Goal: Use online tool/utility: Utilize a website feature to perform a specific function

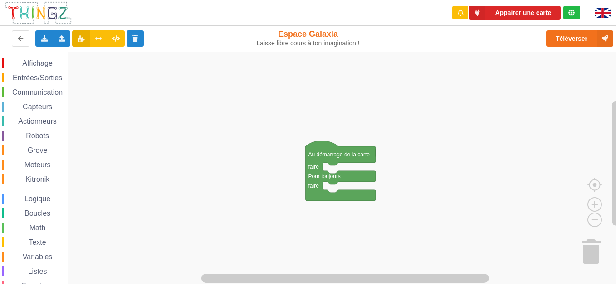
click at [40, 93] on span "Communication" at bounding box center [37, 92] width 53 height 8
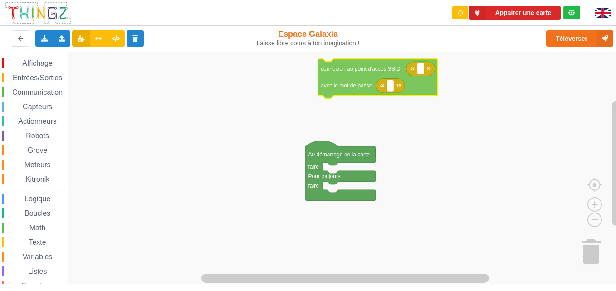
click at [378, 70] on div "Affichage Entrées/Sorties Communication Capteurs Actionneurs Robots Grove Moteu…" at bounding box center [311, 168] width 622 height 233
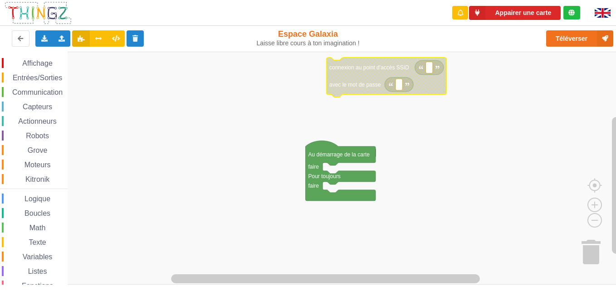
click at [431, 70] on rect "Espace de travail de Blocky" at bounding box center [429, 68] width 7 height 12
type input "T"
type input "technoa5"
click at [416, 91] on icon "Espace de travail de Blocky" at bounding box center [398, 77] width 142 height 39
click at [400, 85] on rect "Espace de travail de Blocky" at bounding box center [399, 85] width 7 height 12
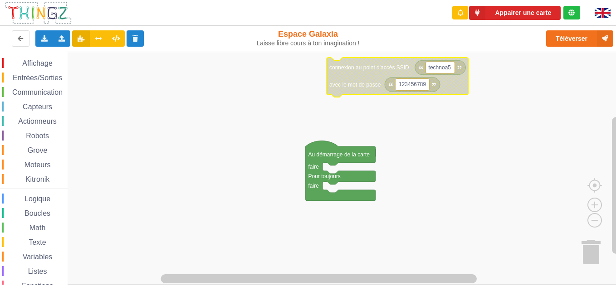
type input "1234567890"
click at [511, 123] on rect "Espace de travail de Blocky" at bounding box center [311, 168] width 622 height 233
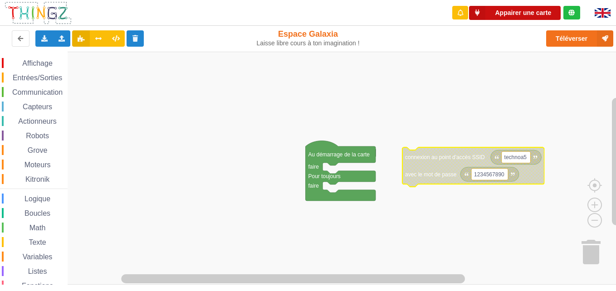
click at [510, 12] on button "Appairer une carte" at bounding box center [515, 13] width 92 height 14
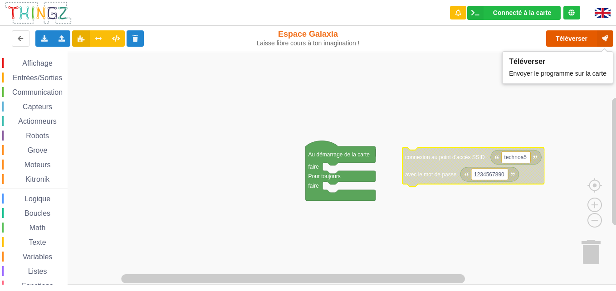
click at [588, 45] on button "Téléverser" at bounding box center [579, 38] width 67 height 16
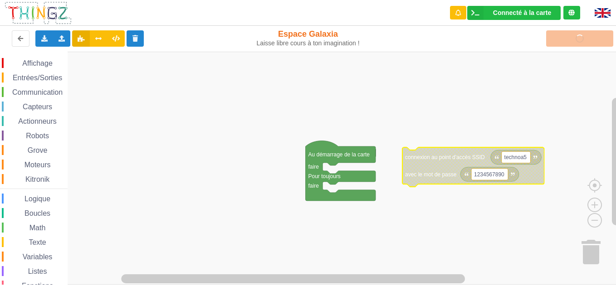
click at [465, 72] on rect "Espace de travail de Blocky" at bounding box center [311, 168] width 622 height 233
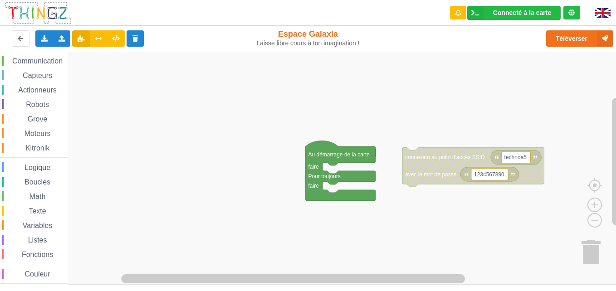
scroll to position [34, 0]
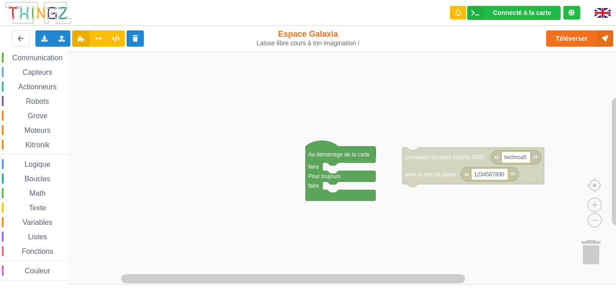
click at [17, 275] on div "Affichage Entrées/Sorties Communication Capteurs Actionneurs Robots Grove Moteu…" at bounding box center [34, 152] width 68 height 257
